Goal: Entertainment & Leisure: Consume media (video, audio)

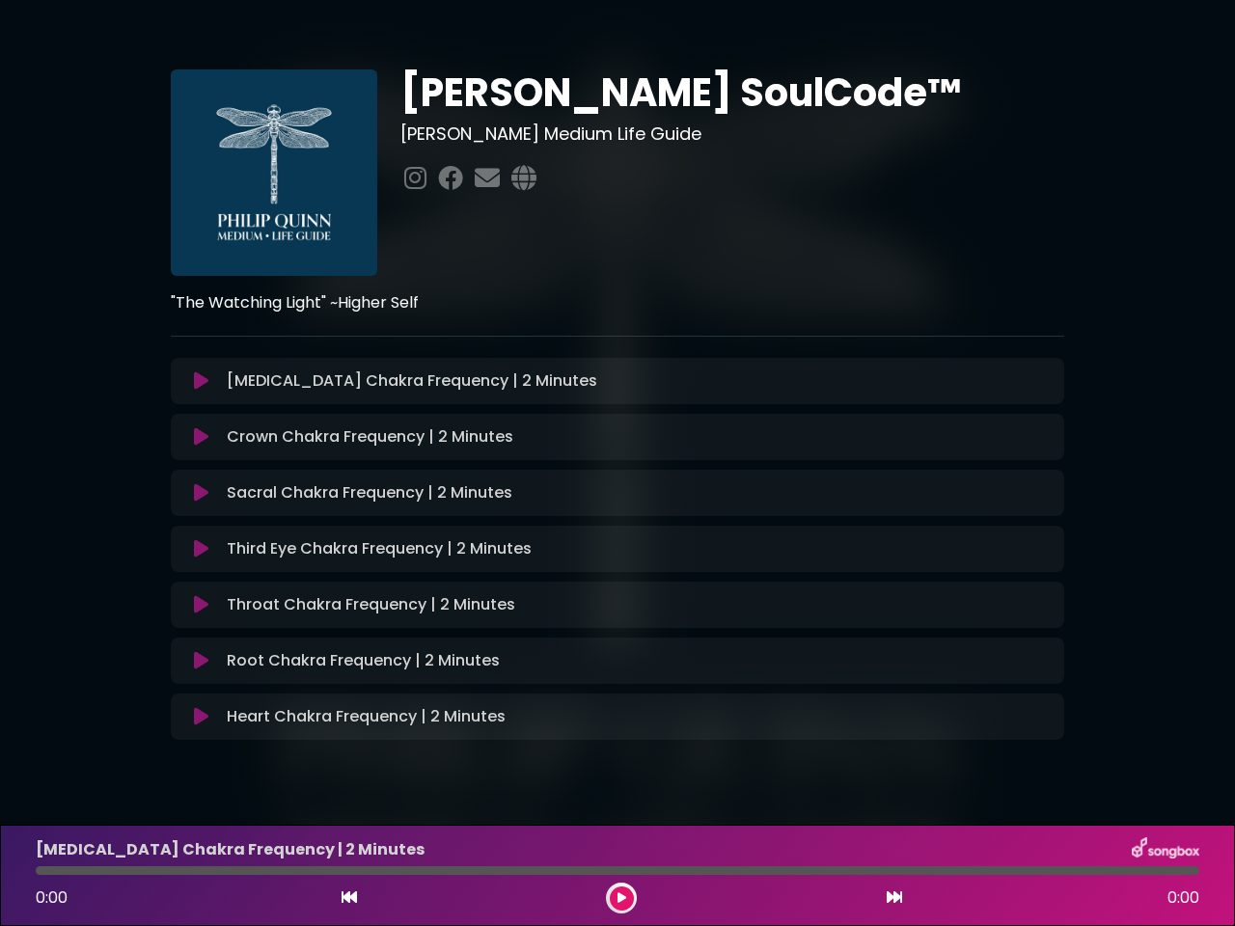
click at [201, 381] on icon at bounding box center [201, 380] width 14 height 19
click at [201, 437] on icon at bounding box center [201, 436] width 14 height 19
click at [201, 493] on icon at bounding box center [201, 492] width 14 height 19
click at [201, 549] on icon at bounding box center [201, 548] width 14 height 19
click at [201, 605] on icon at bounding box center [201, 604] width 14 height 19
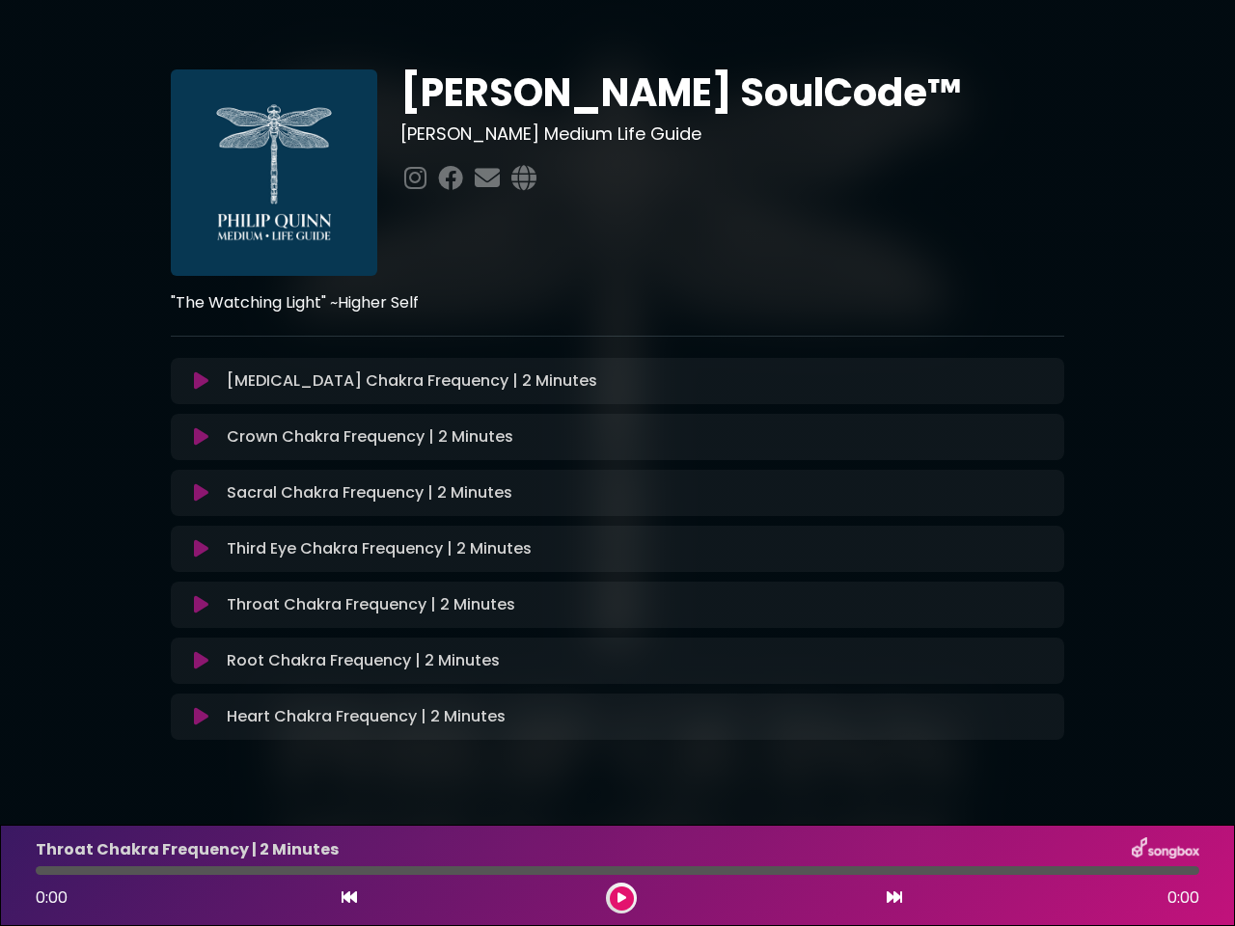
click at [201, 661] on icon at bounding box center [201, 660] width 14 height 19
click at [201, 717] on icon at bounding box center [201, 716] width 14 height 19
click at [349, 898] on icon at bounding box center [349, 896] width 15 height 15
